Goal: Check status: Check status

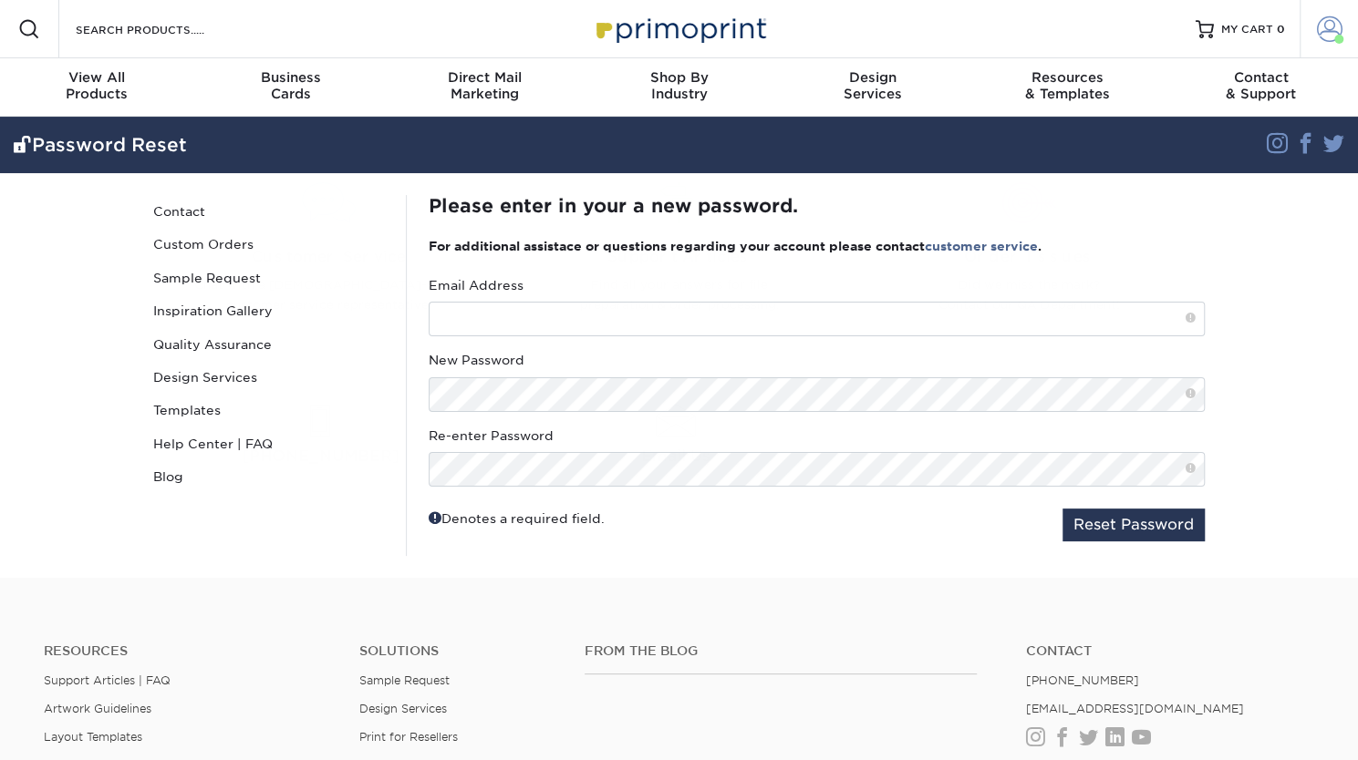
click at [1326, 26] on span at bounding box center [1330, 29] width 26 height 26
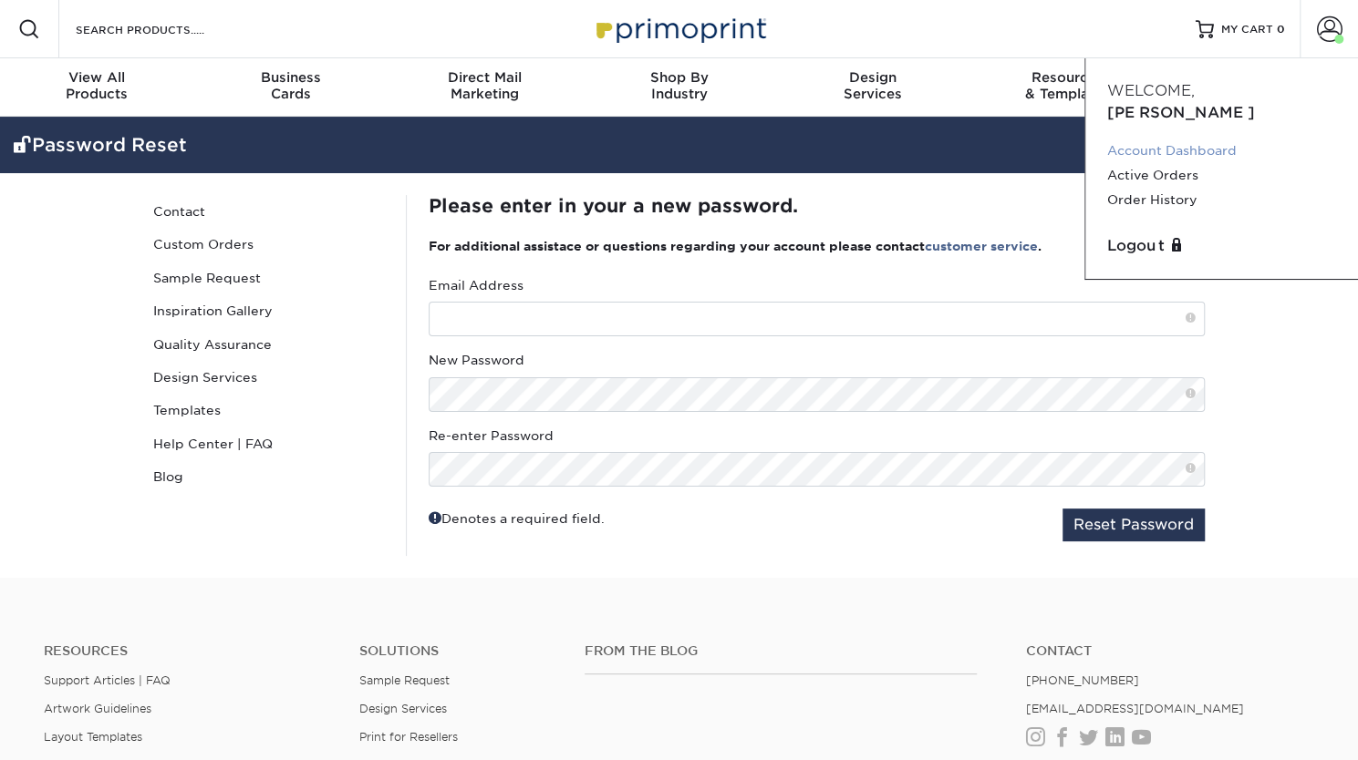
click at [1198, 139] on link "Account Dashboard" at bounding box center [1221, 151] width 229 height 25
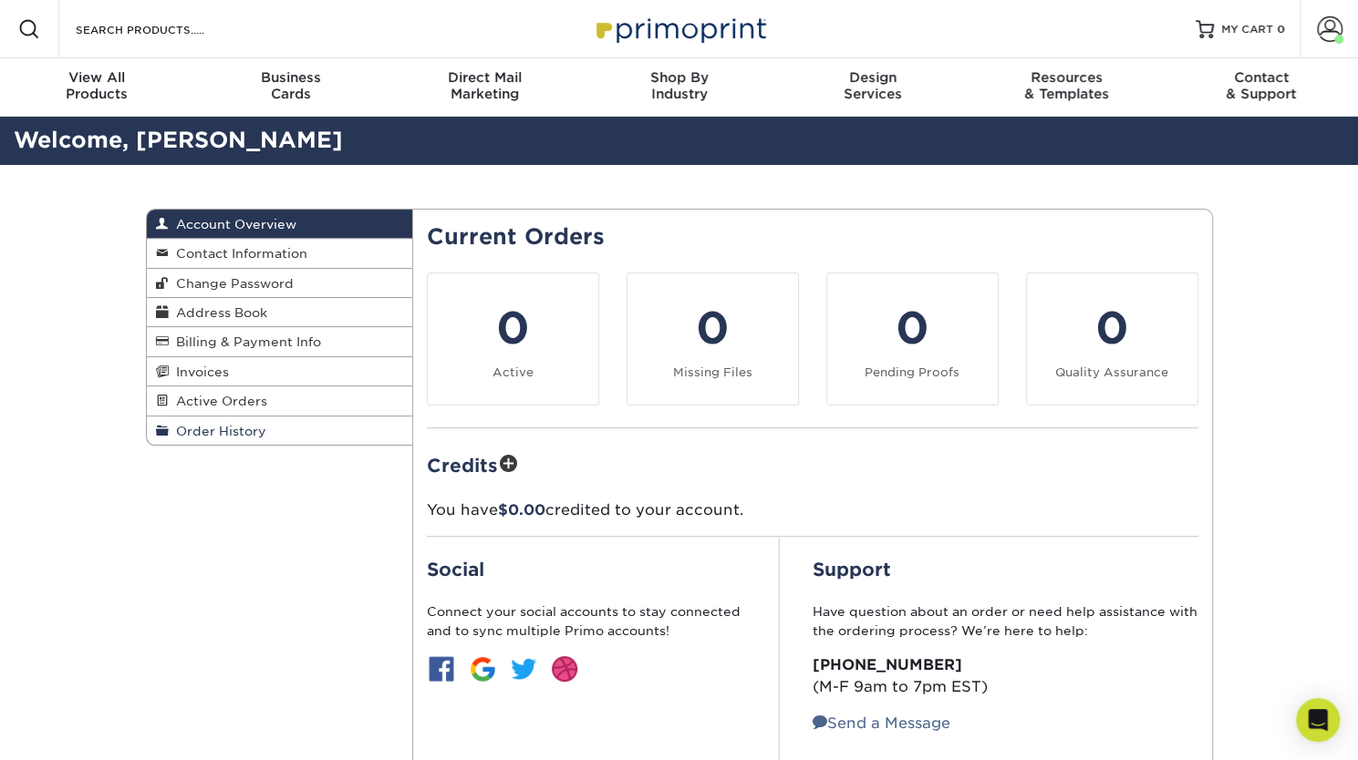
click at [230, 422] on link "Order History" at bounding box center [280, 431] width 266 height 28
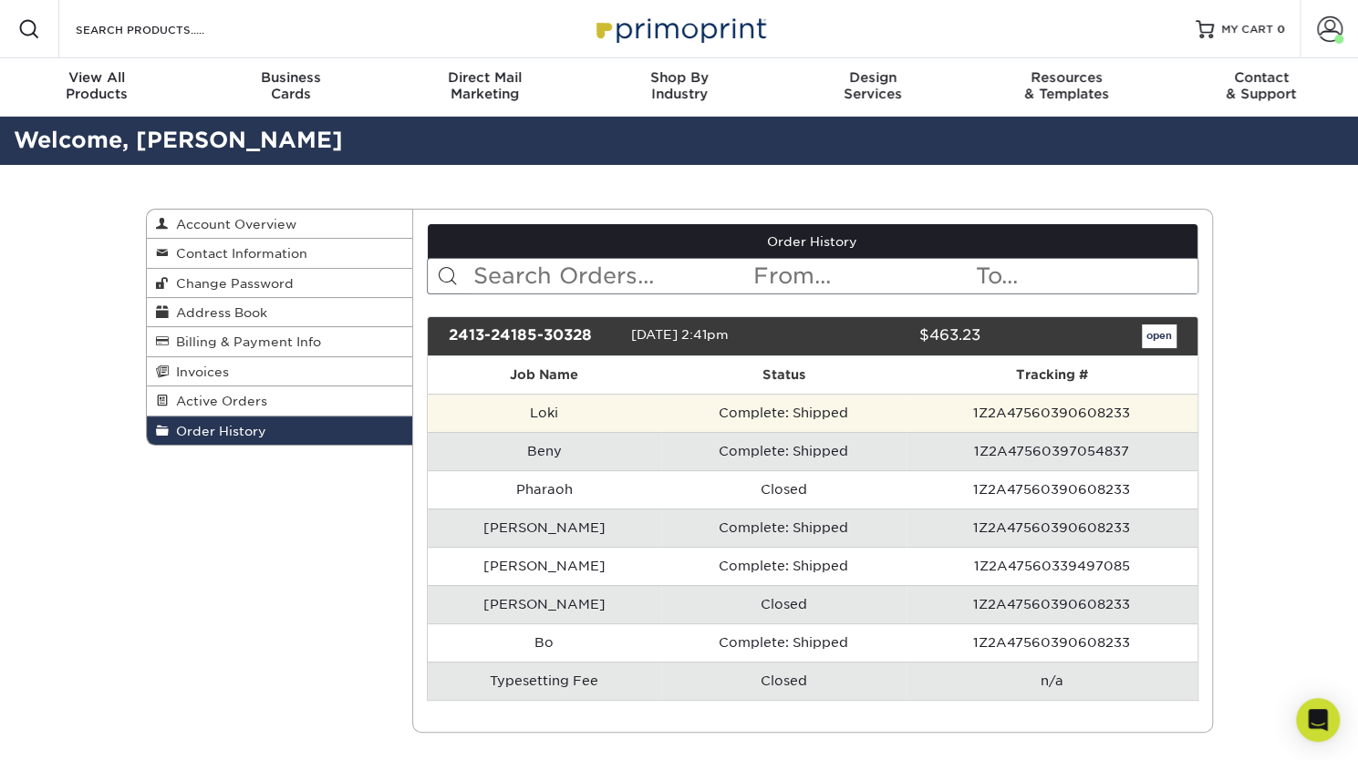
click at [742, 409] on td "Complete: Shipped" at bounding box center [783, 413] width 245 height 38
click at [741, 413] on td "Complete: Shipped" at bounding box center [783, 413] width 245 height 38
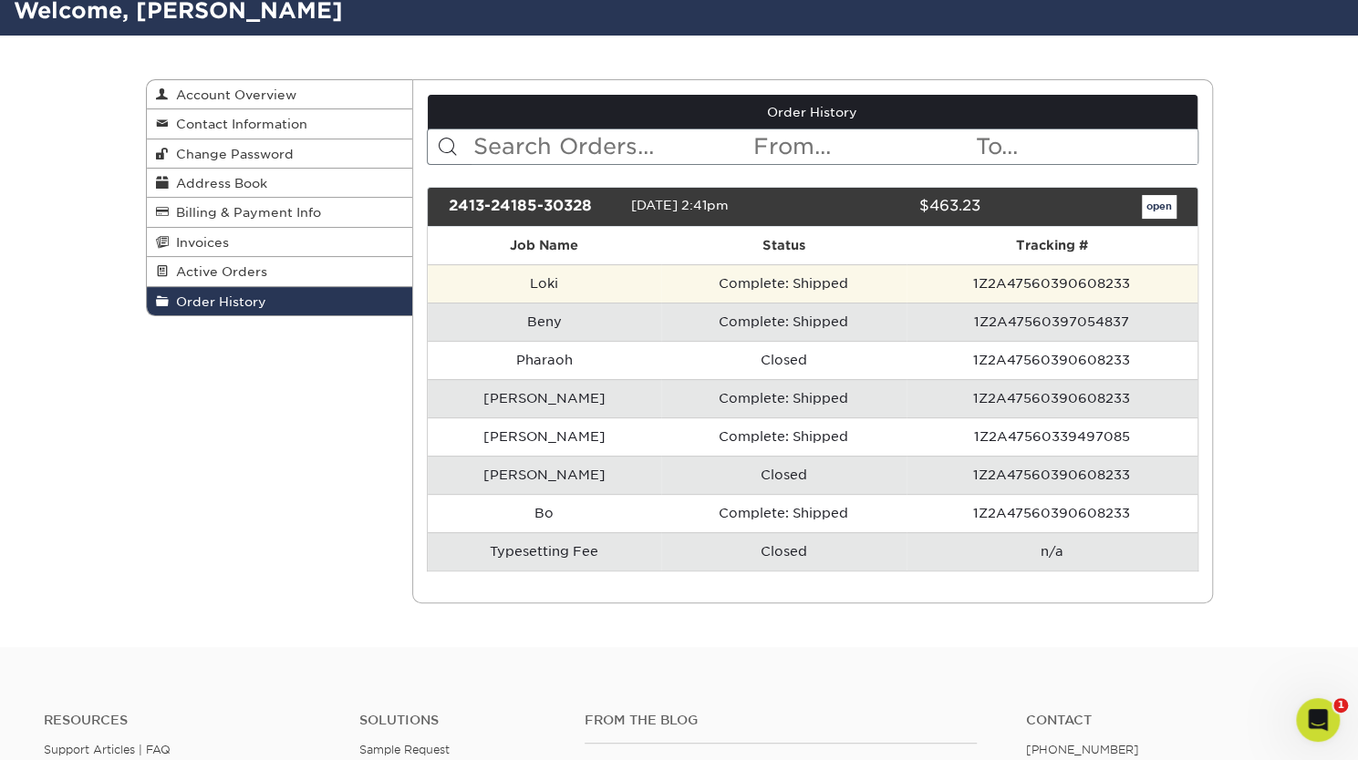
click at [722, 284] on td "Complete: Shipped" at bounding box center [783, 283] width 245 height 38
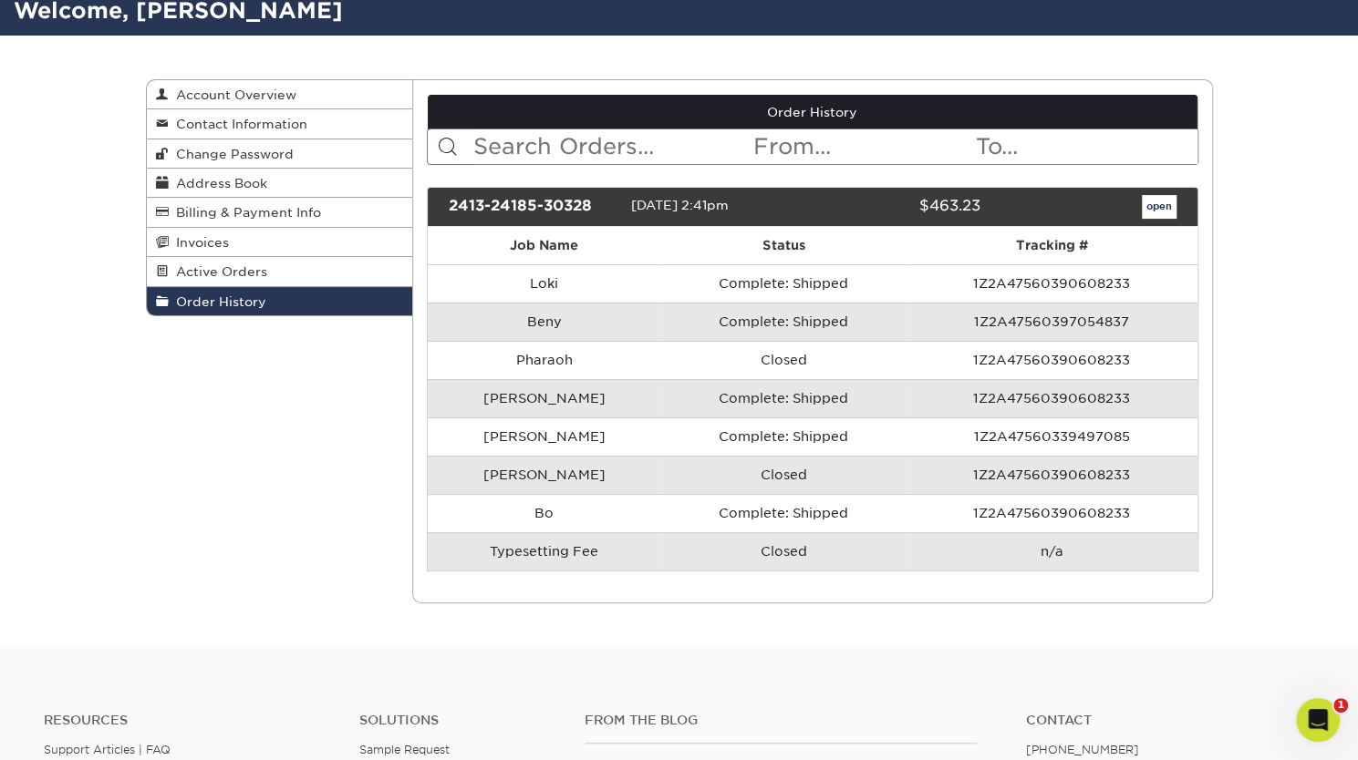
click at [1178, 205] on div "open" at bounding box center [1091, 207] width 195 height 24
click at [1152, 199] on link "open" at bounding box center [1159, 207] width 35 height 24
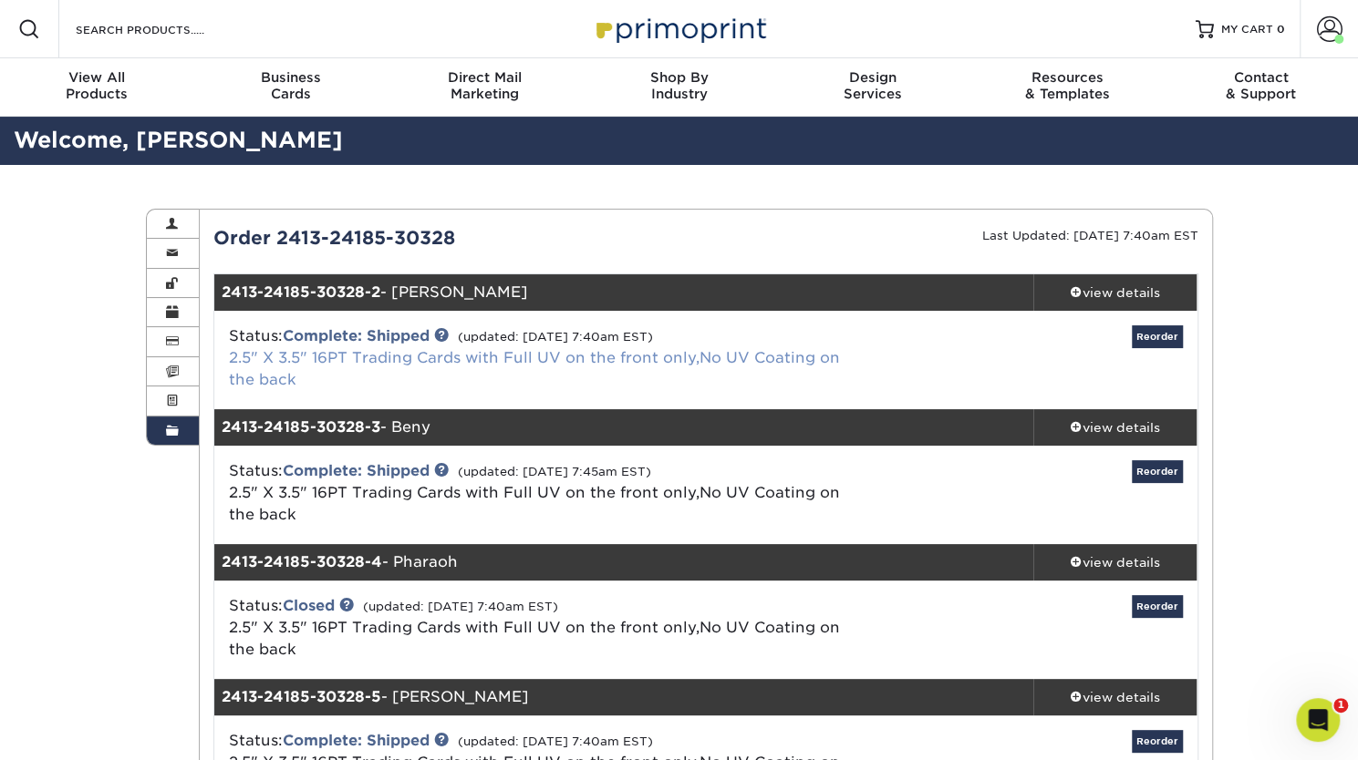
click at [522, 351] on link "2.5" X 3.5" 16PT Trading Cards with Full UV on the front only,No UV Coating on …" at bounding box center [534, 368] width 611 height 39
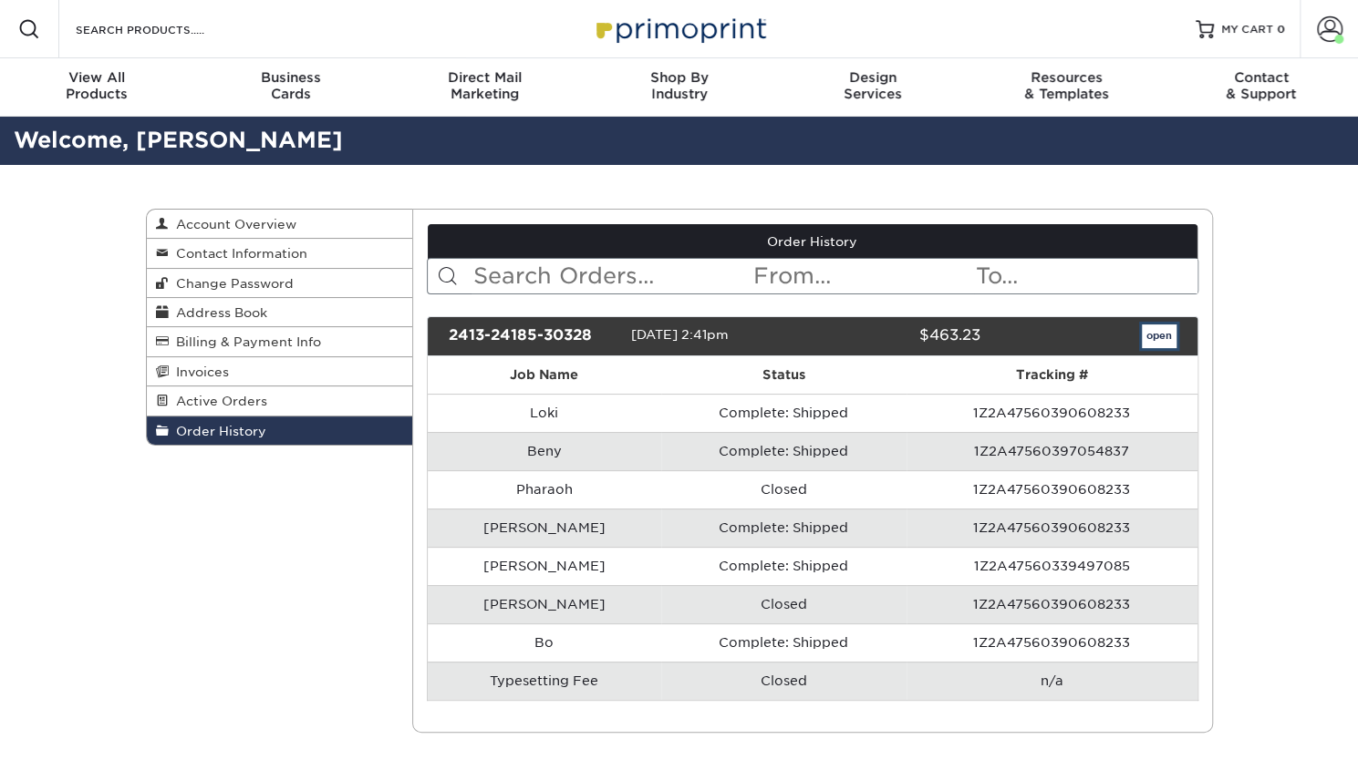
click at [1159, 338] on link "open" at bounding box center [1159, 337] width 35 height 24
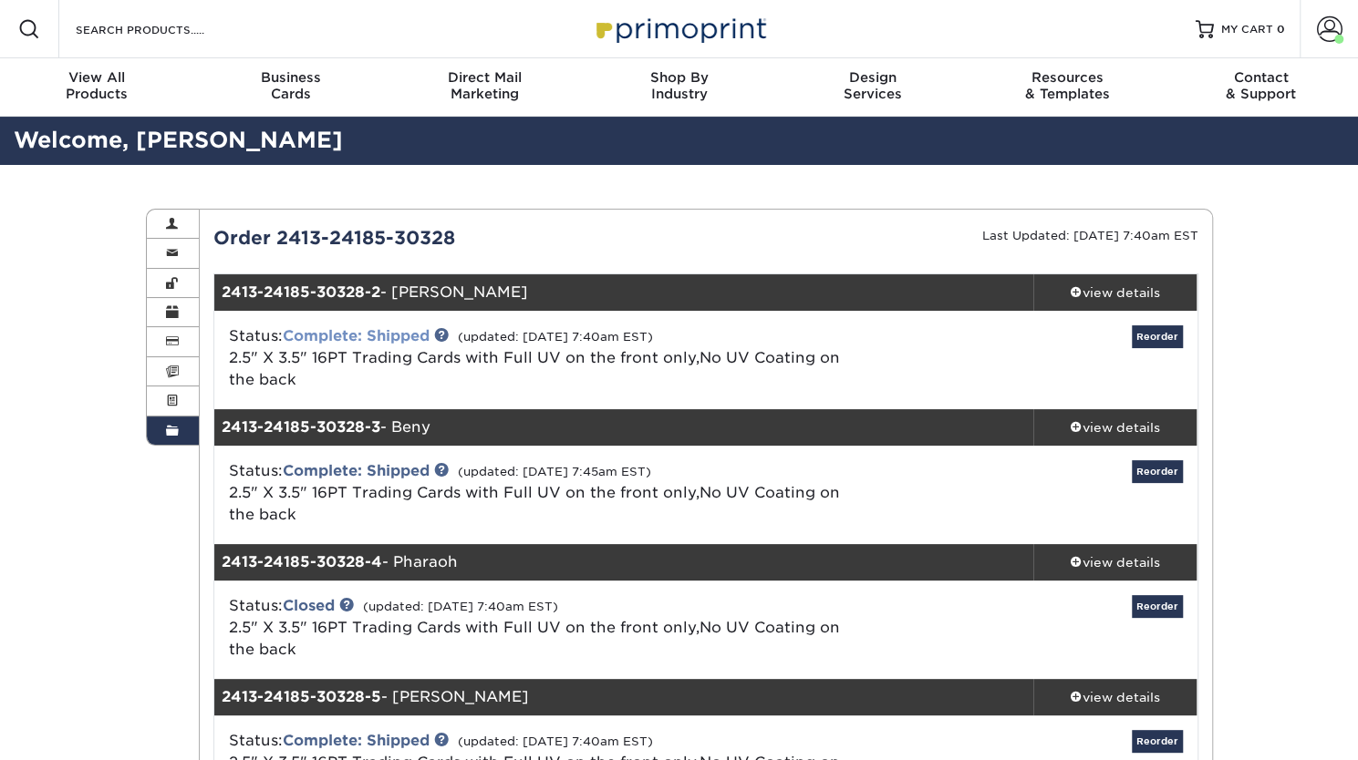
click at [370, 335] on link "Complete: Shipped" at bounding box center [356, 335] width 147 height 17
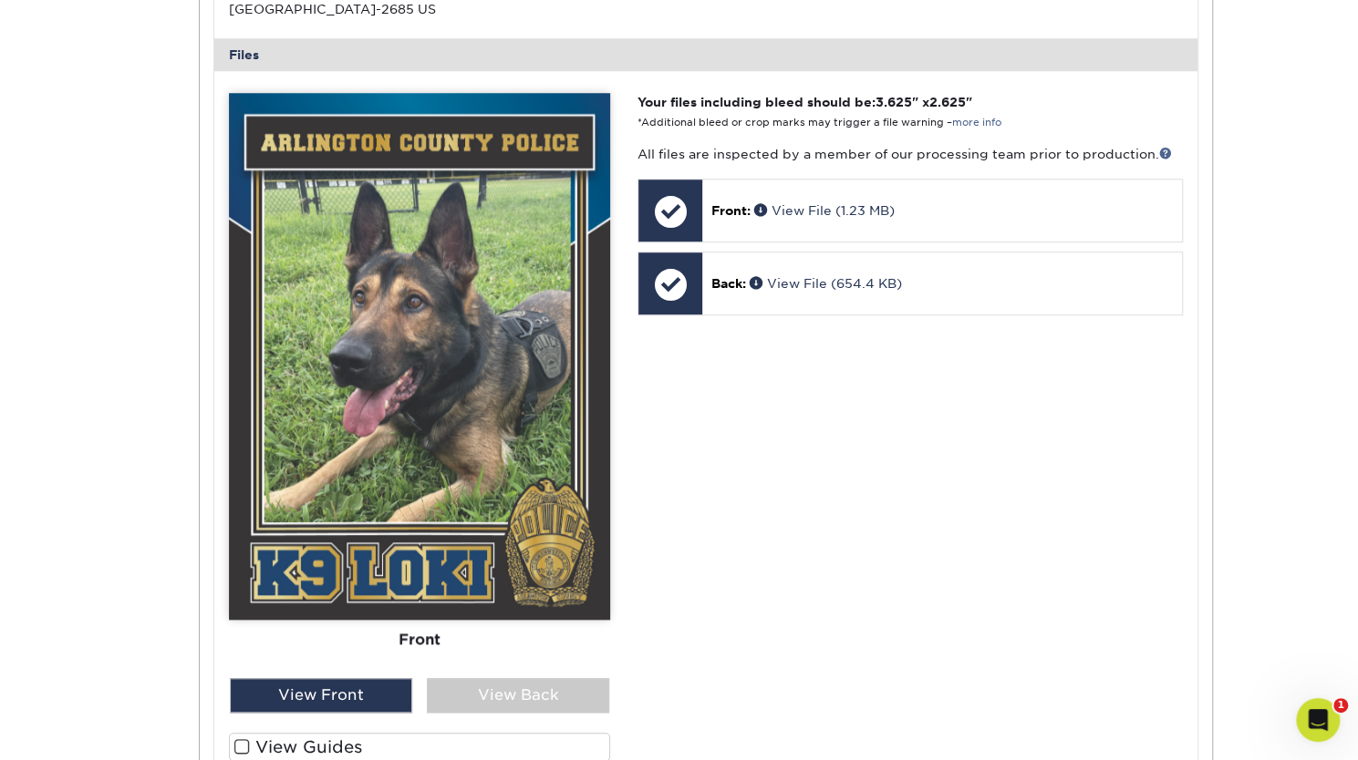
scroll to position [736, 0]
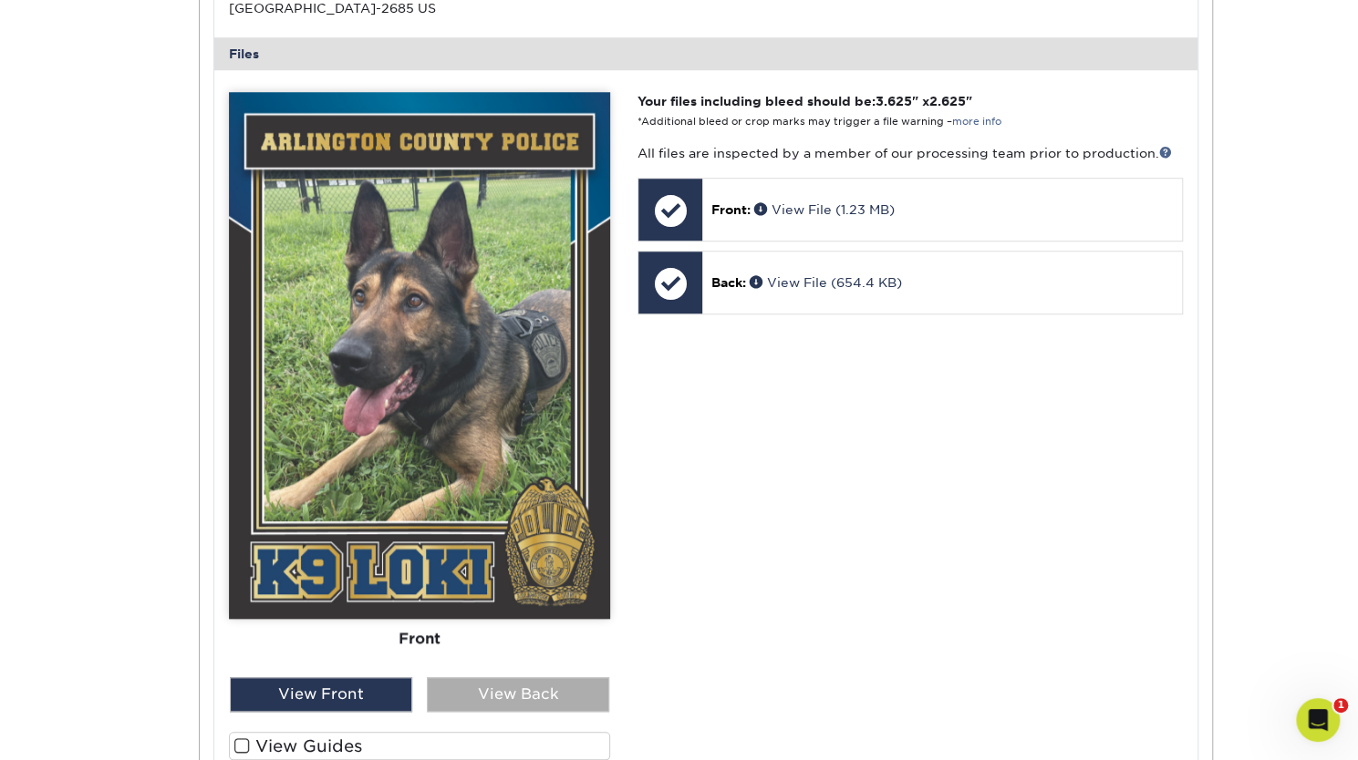
click at [471, 681] on div "View Back" at bounding box center [518, 695] width 182 height 35
